Goal: Transaction & Acquisition: Obtain resource

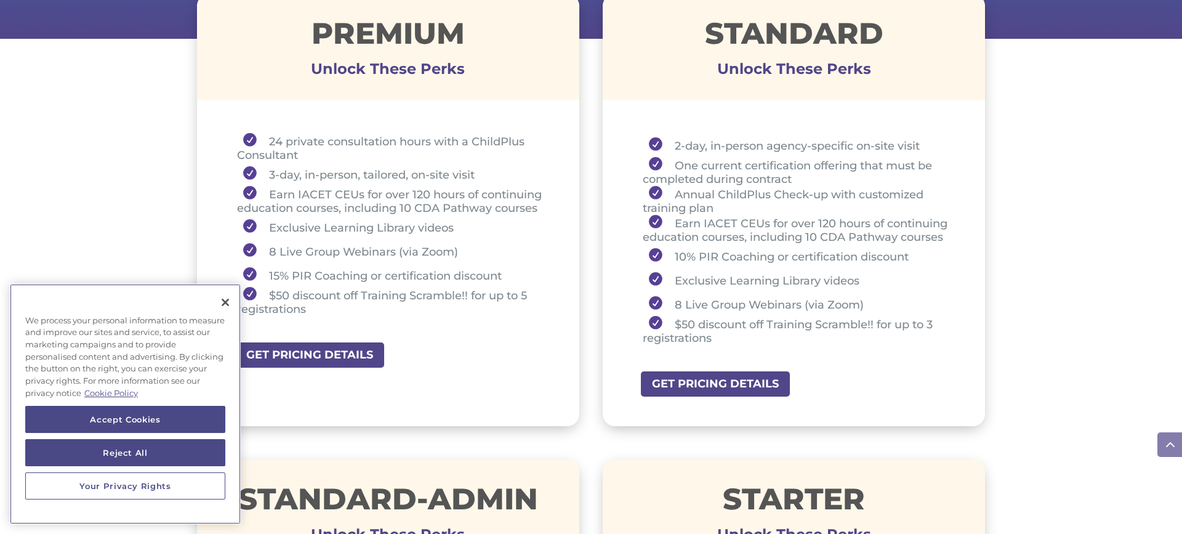
scroll to position [542, 0]
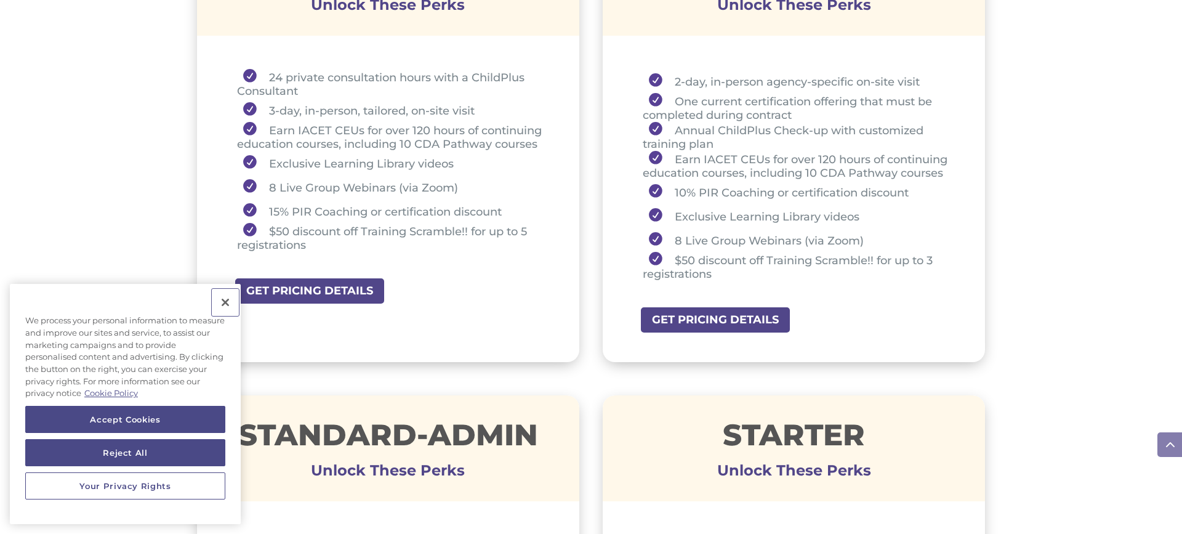
click at [228, 303] on button "Close" at bounding box center [225, 302] width 27 height 27
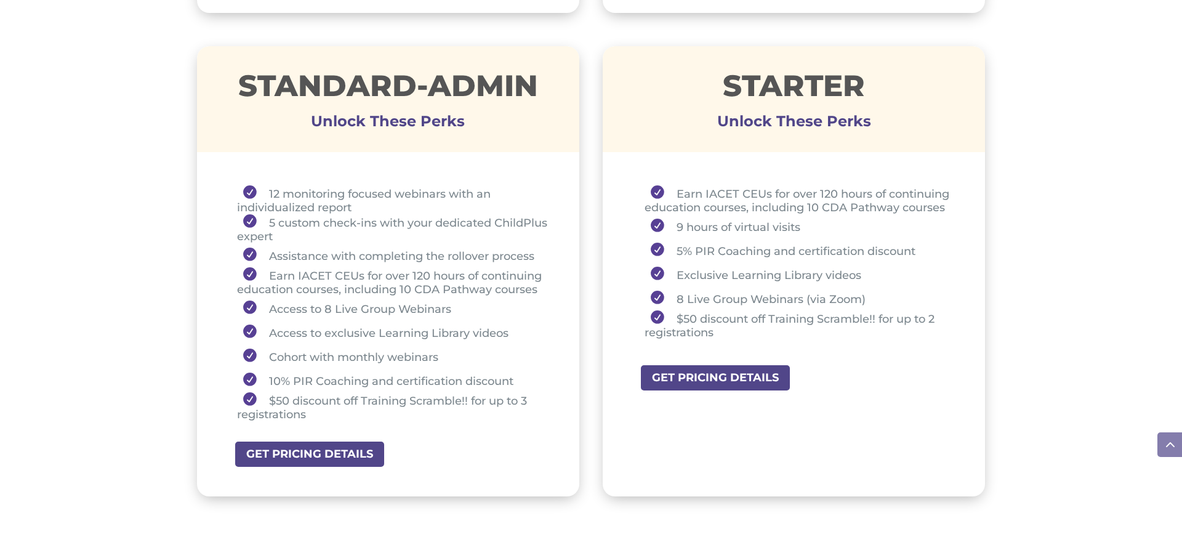
scroll to position [886, 0]
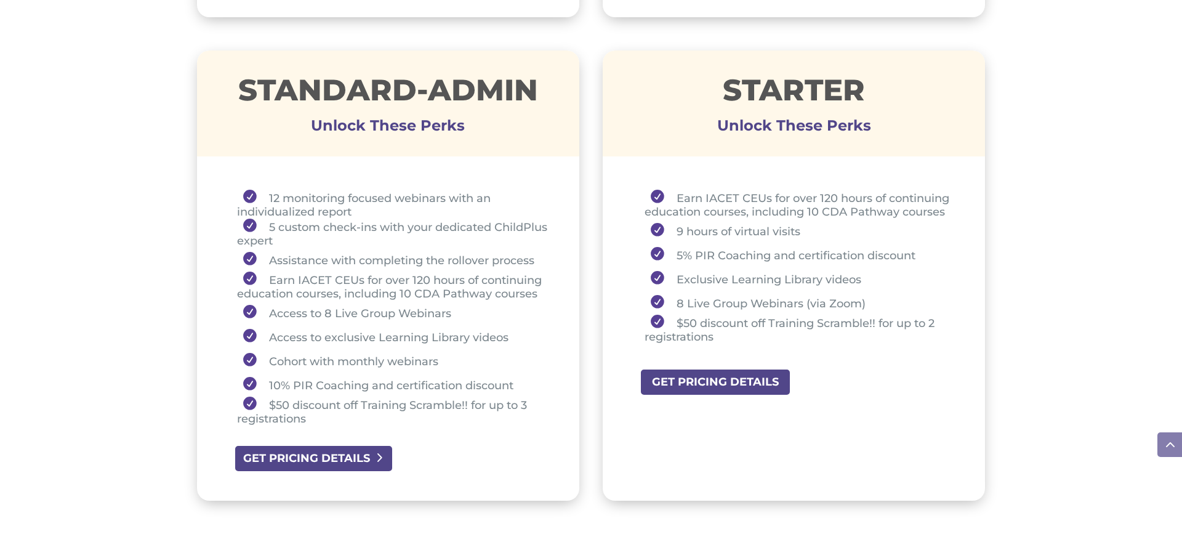
click at [382, 459] on link "GET PRICING DETAILS" at bounding box center [313, 458] width 159 height 28
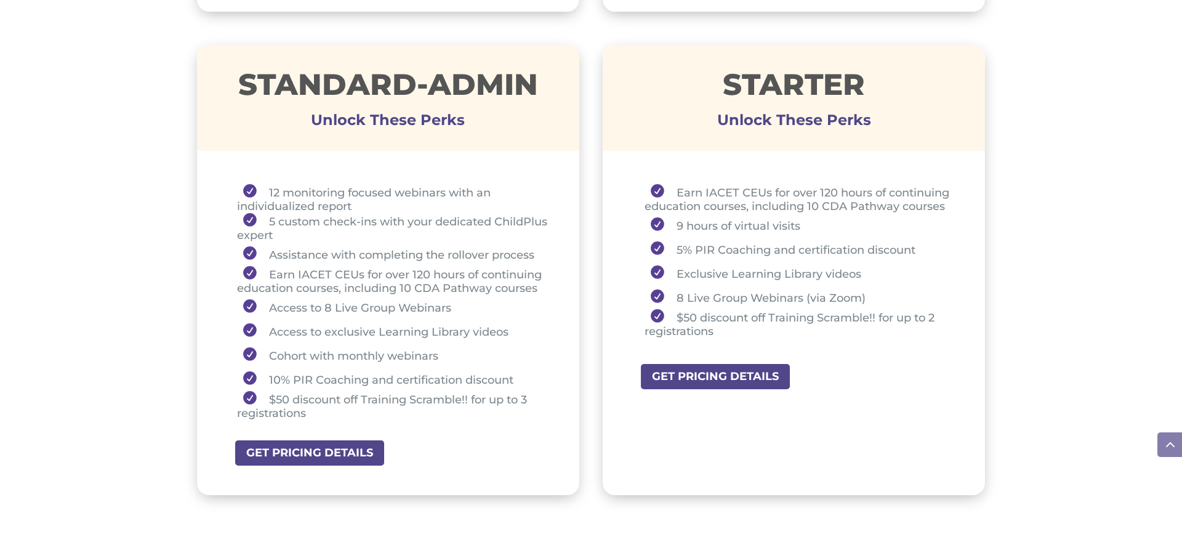
scroll to position [886, 0]
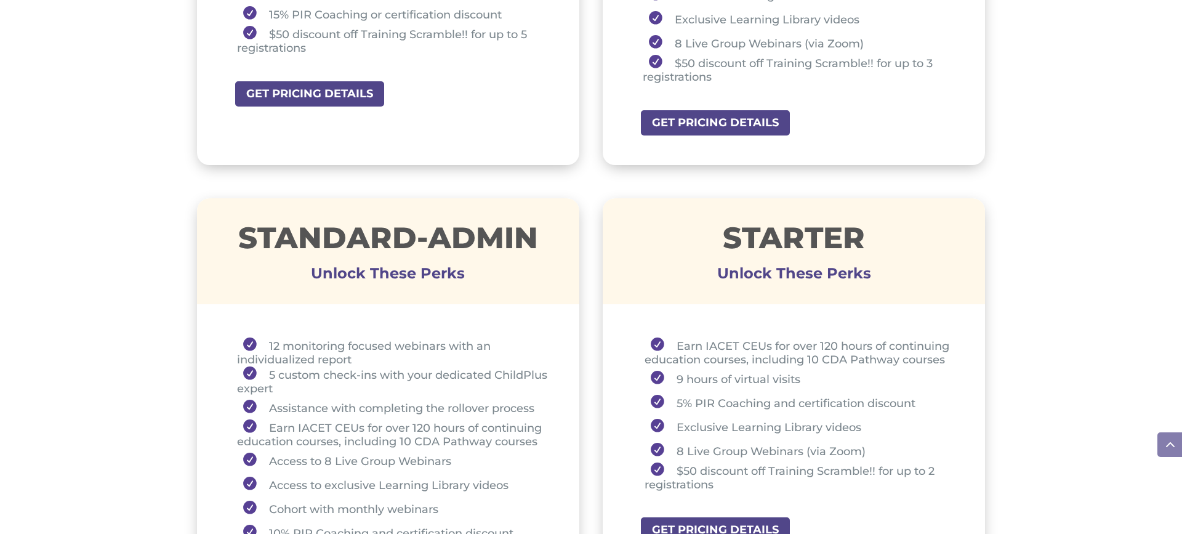
click at [381, 273] on h3 "Unlock These Perks" at bounding box center [388, 276] width 382 height 6
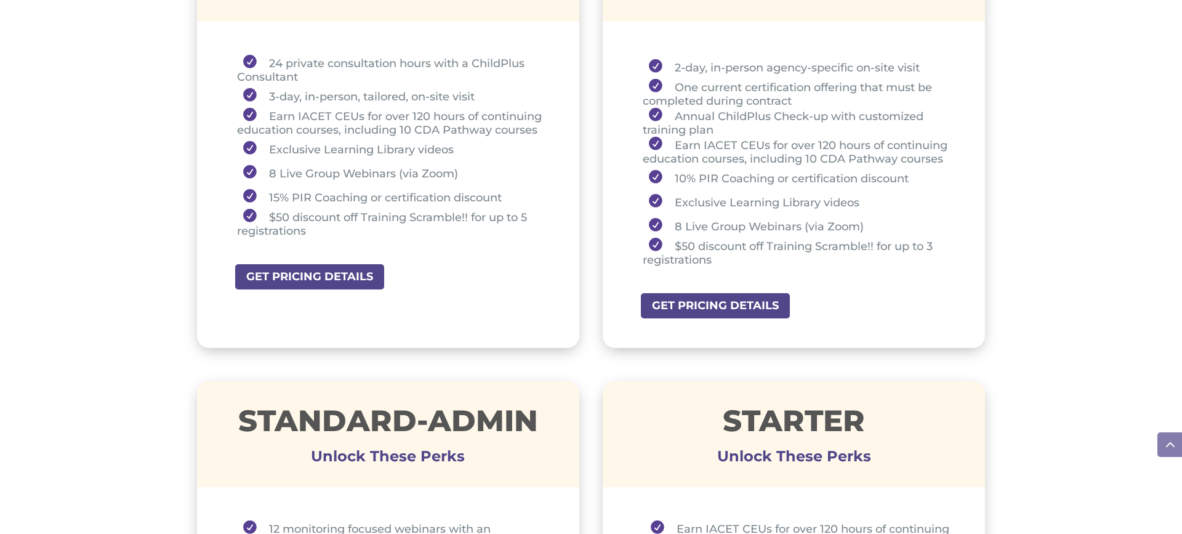
scroll to position [542, 0]
